Goal: Information Seeking & Learning: Understand process/instructions

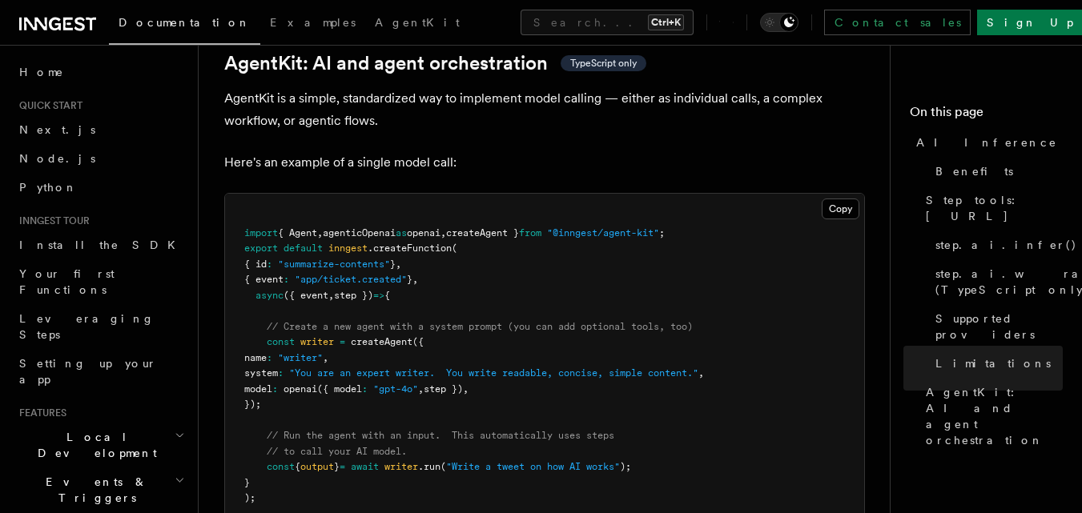
scroll to position [399, 0]
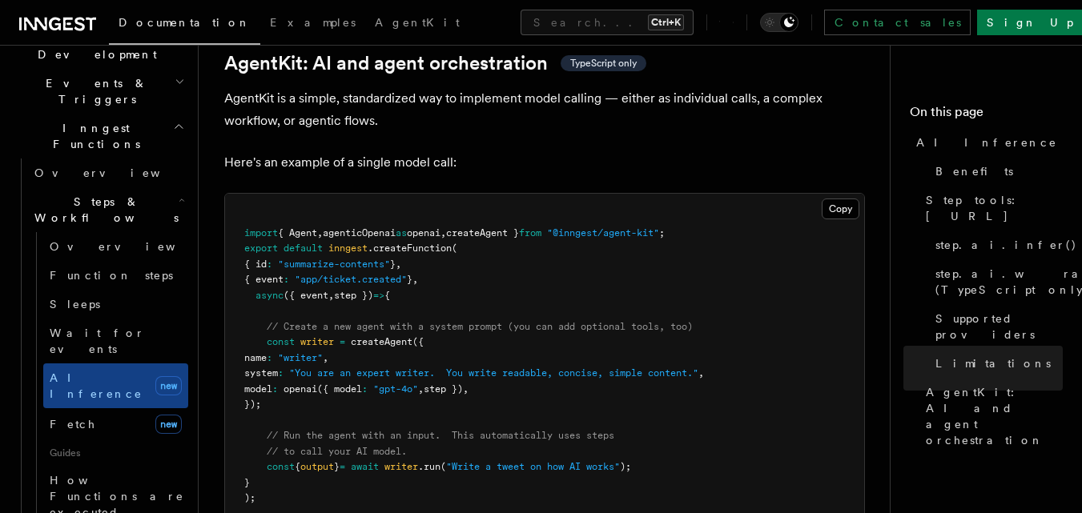
click at [344, 194] on pre "import { Agent , agenticOpenai as openai , createAgent } from "@inngest/agent-k…" at bounding box center [544, 366] width 639 height 344
click at [352, 227] on span "agenticOpenai" at bounding box center [359, 232] width 73 height 11
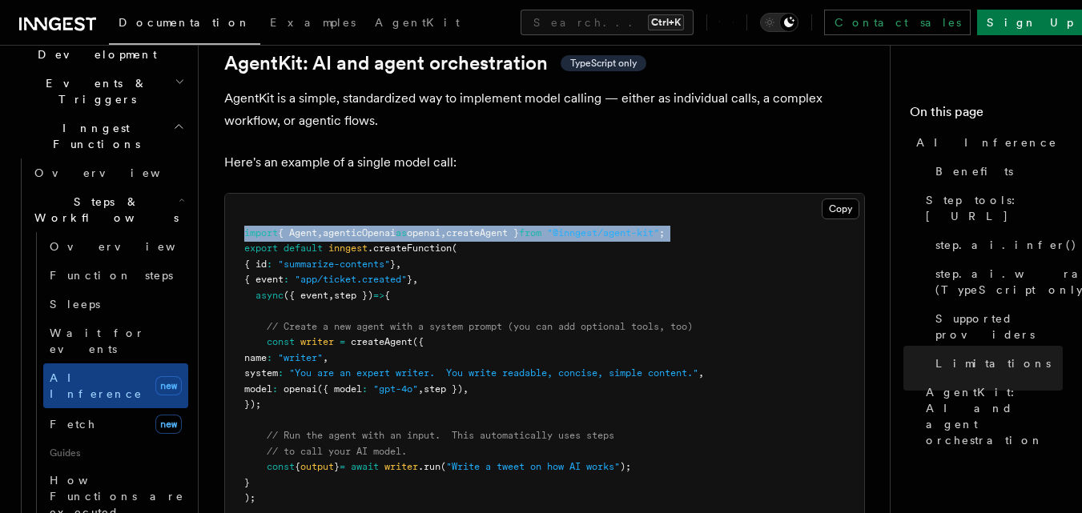
click at [352, 227] on span "agenticOpenai" at bounding box center [359, 232] width 73 height 11
copy code "import { Agent , agenticOpenai as openai , createAgent } from "@inngest/agent-k…"
drag, startPoint x: 310, startPoint y: 332, endPoint x: 203, endPoint y: 262, distance: 127.3
copy code "const writer = createAgent ({ name : "writer" , system : "You are an expert wri…"
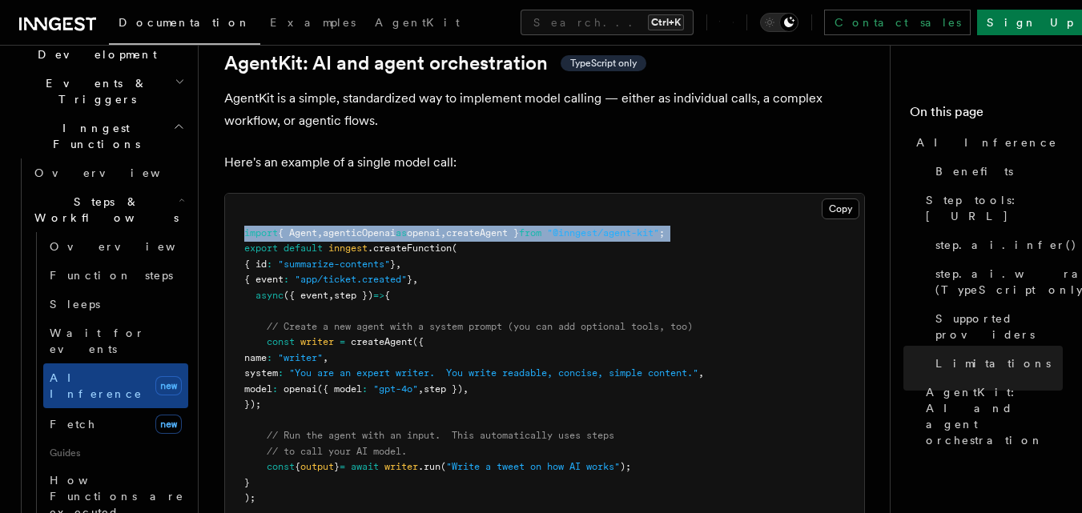
click at [245, 321] on span at bounding box center [255, 326] width 22 height 11
copy code "// Create a new agent with a system prompt (you can add optional tools, too) co…"
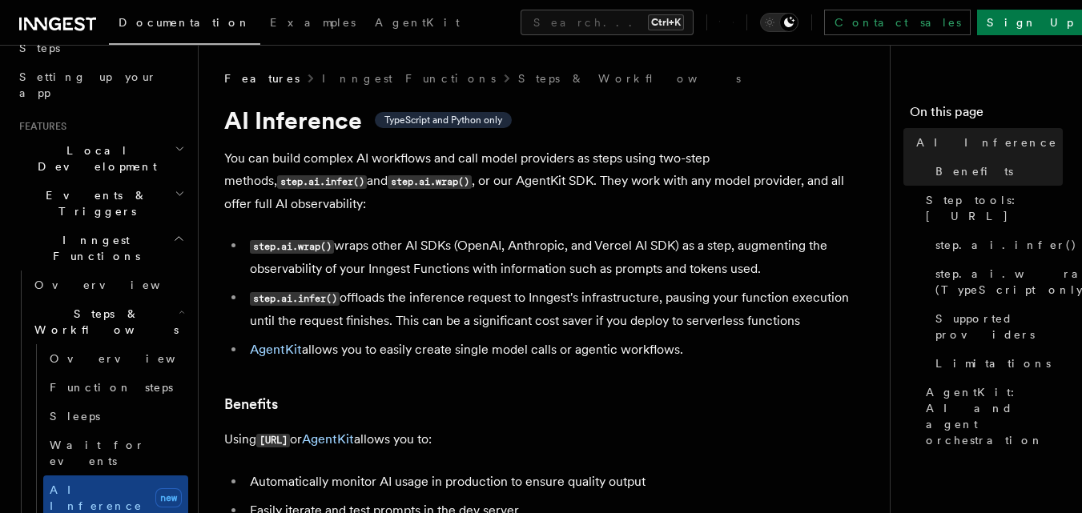
scroll to position [212, 0]
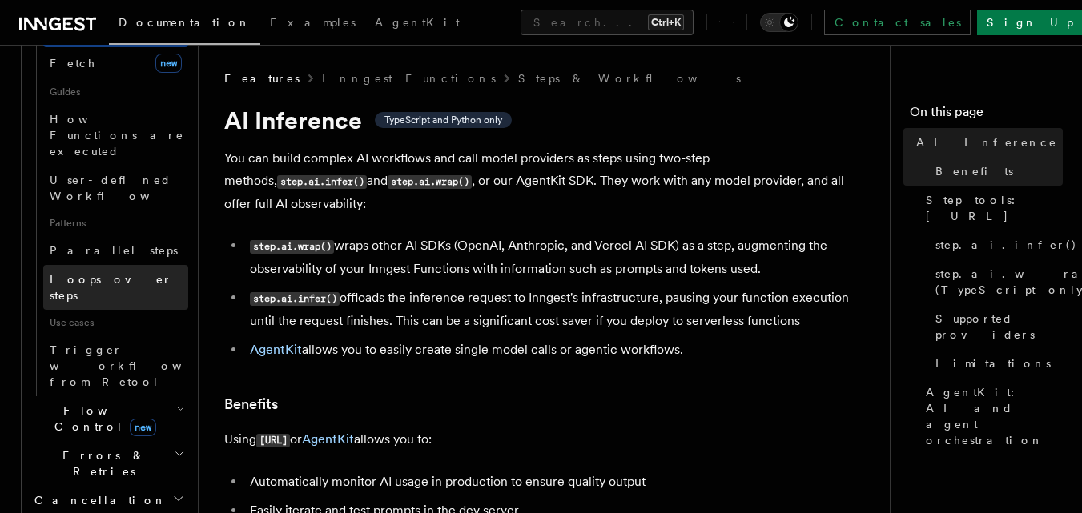
drag, startPoint x: 107, startPoint y: 110, endPoint x: 108, endPoint y: 268, distance: 158.6
click at [108, 268] on ul "Overview Steps & Workflows Overview Function steps Sleeps Wait for events AI In…" at bounding box center [104, 184] width 167 height 775
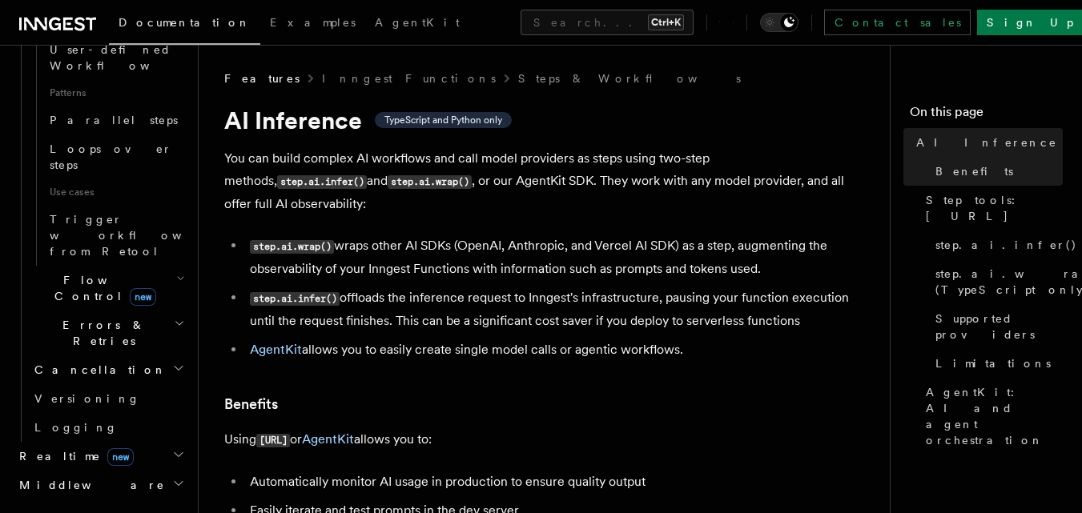
scroll to position [941, 0]
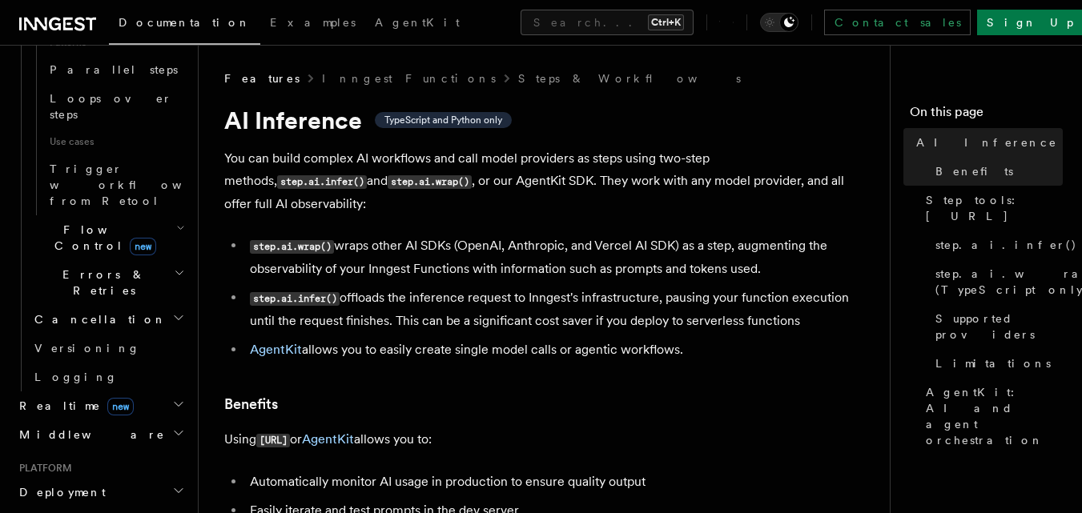
click at [116, 478] on h2 "Deployment" at bounding box center [100, 492] width 175 height 29
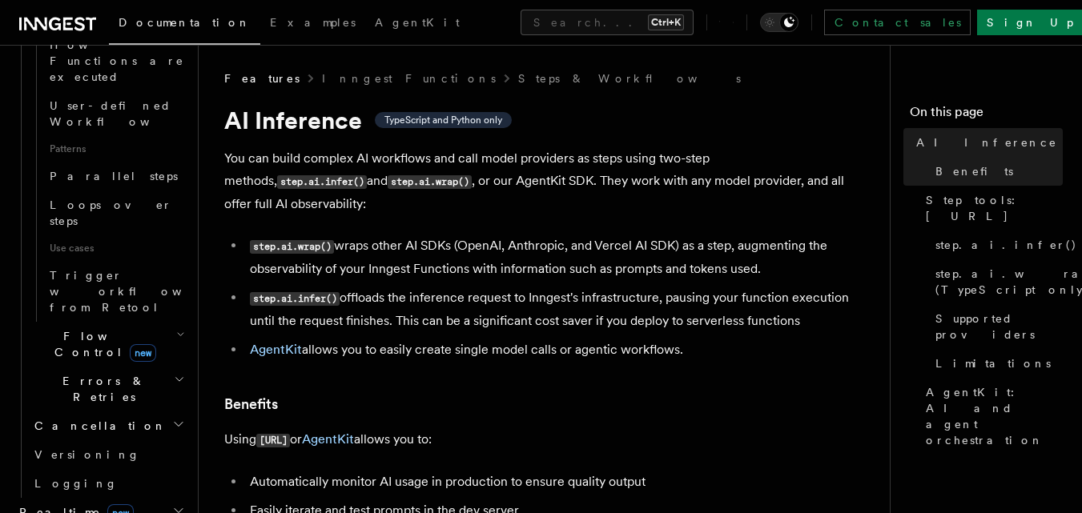
scroll to position [816, 0]
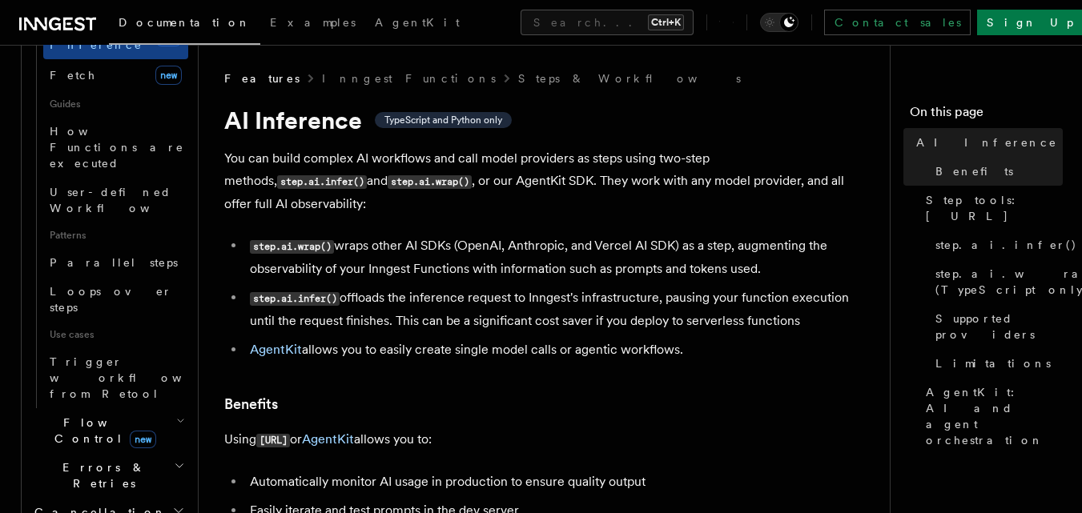
scroll to position [723, 0]
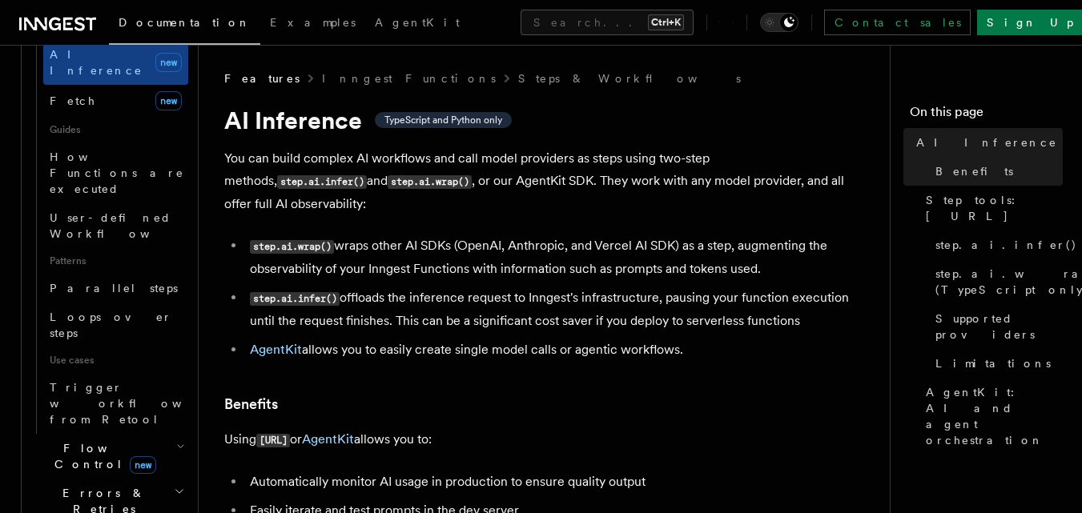
click at [155, 434] on h2 "Flow Control new" at bounding box center [108, 456] width 160 height 45
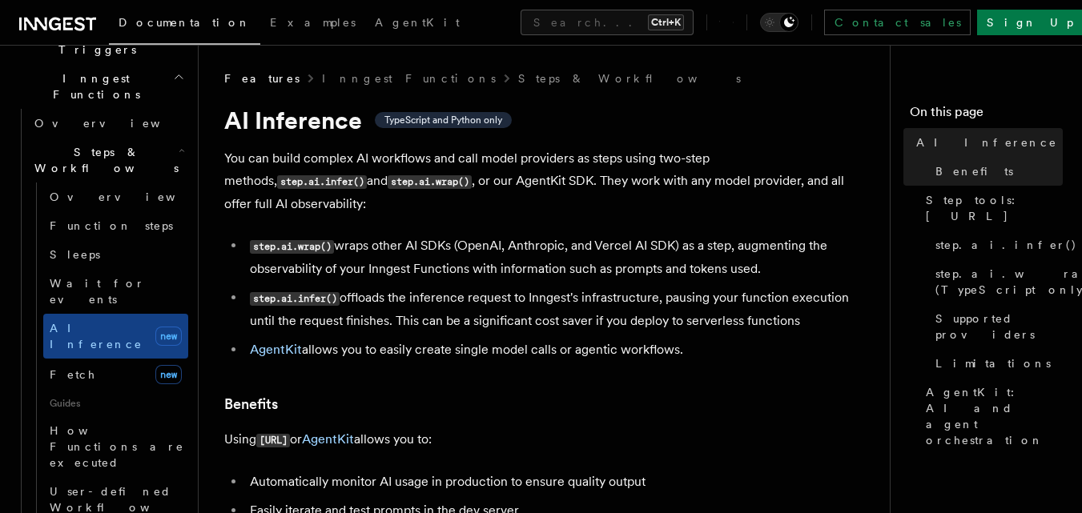
scroll to position [442, 0]
